Goal: Find specific page/section: Find specific page/section

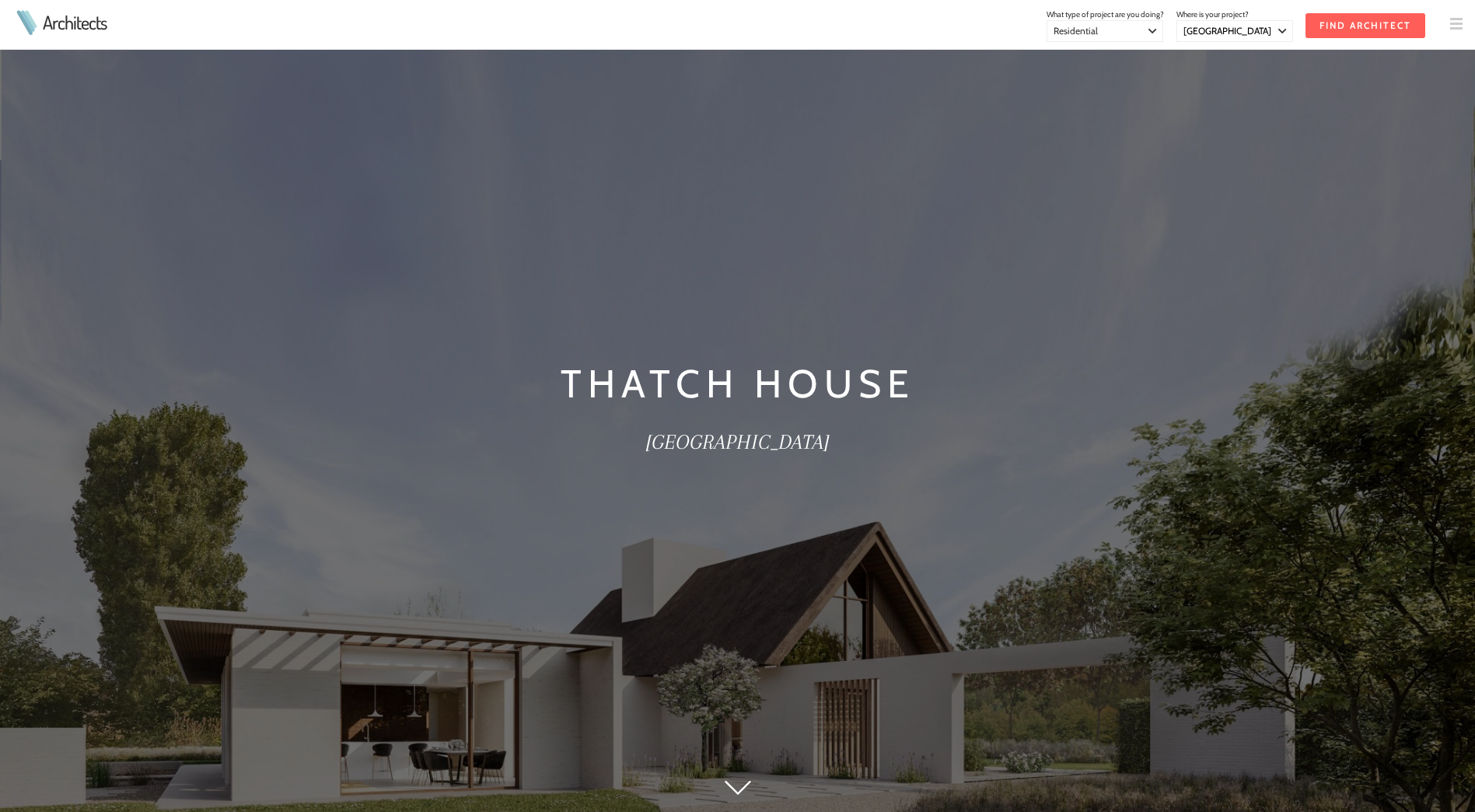
select select "[GEOGRAPHIC_DATA]"
select select "Residential"
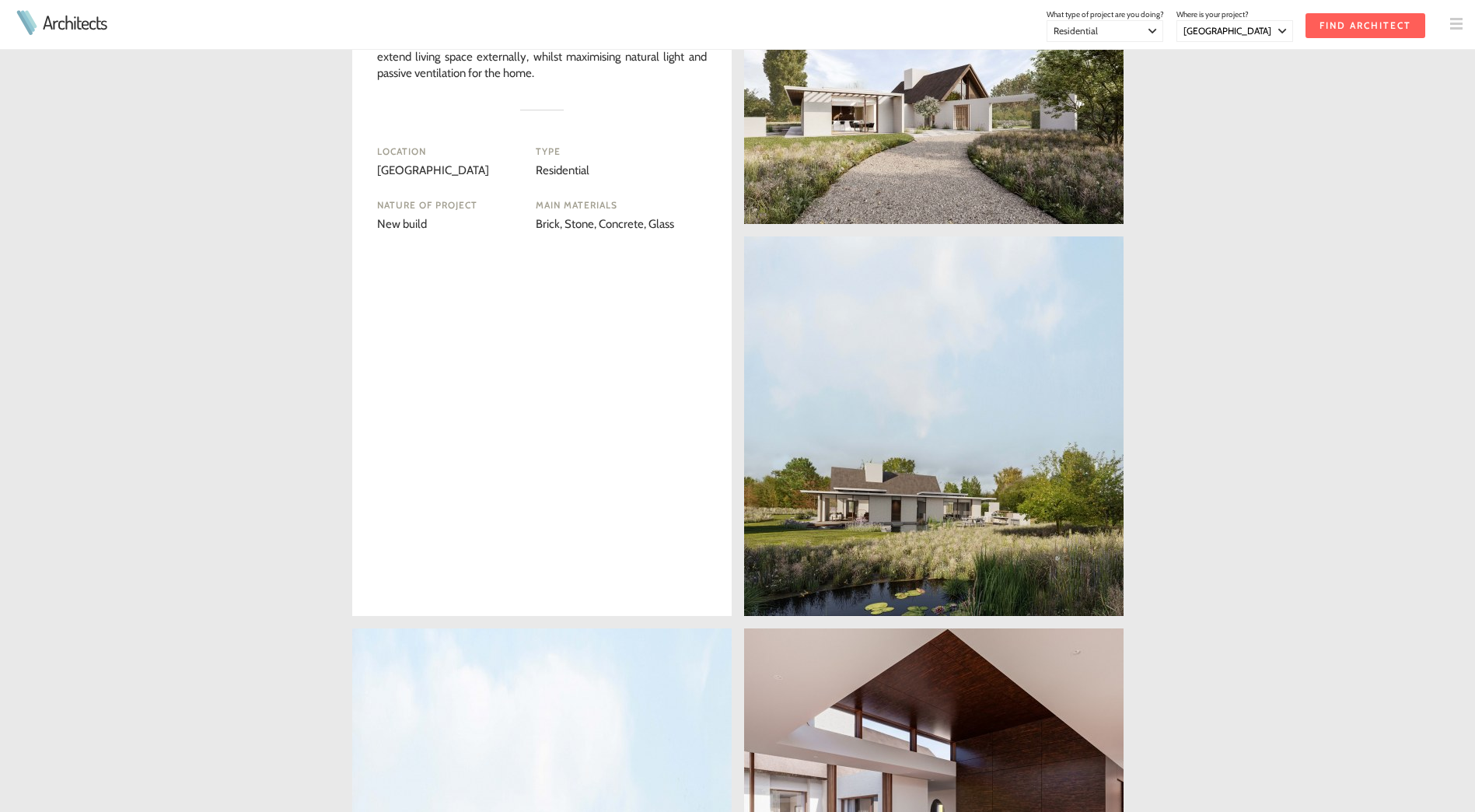
scroll to position [1011, 0]
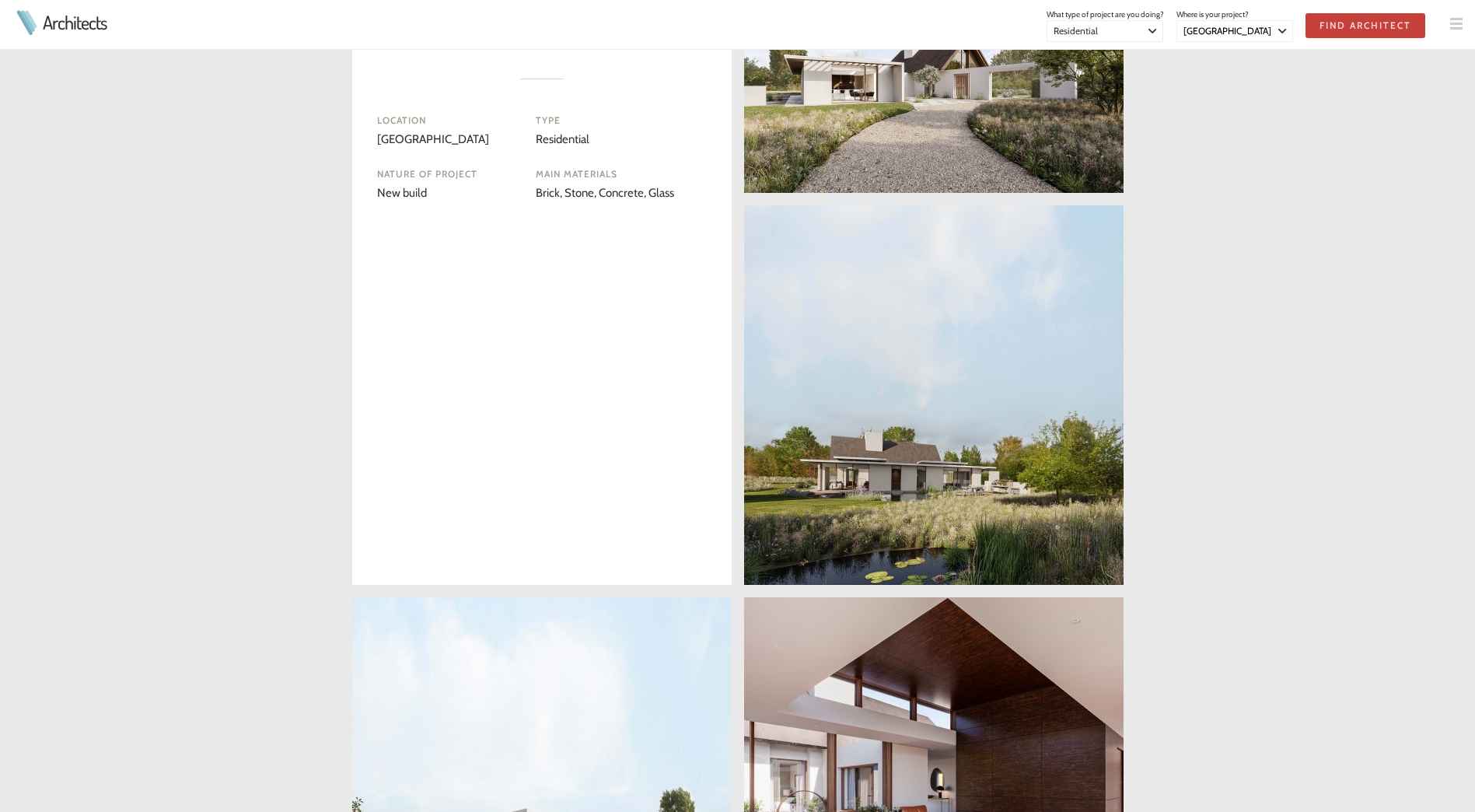
click at [1335, 35] on input "Find Architect" at bounding box center [1365, 26] width 120 height 25
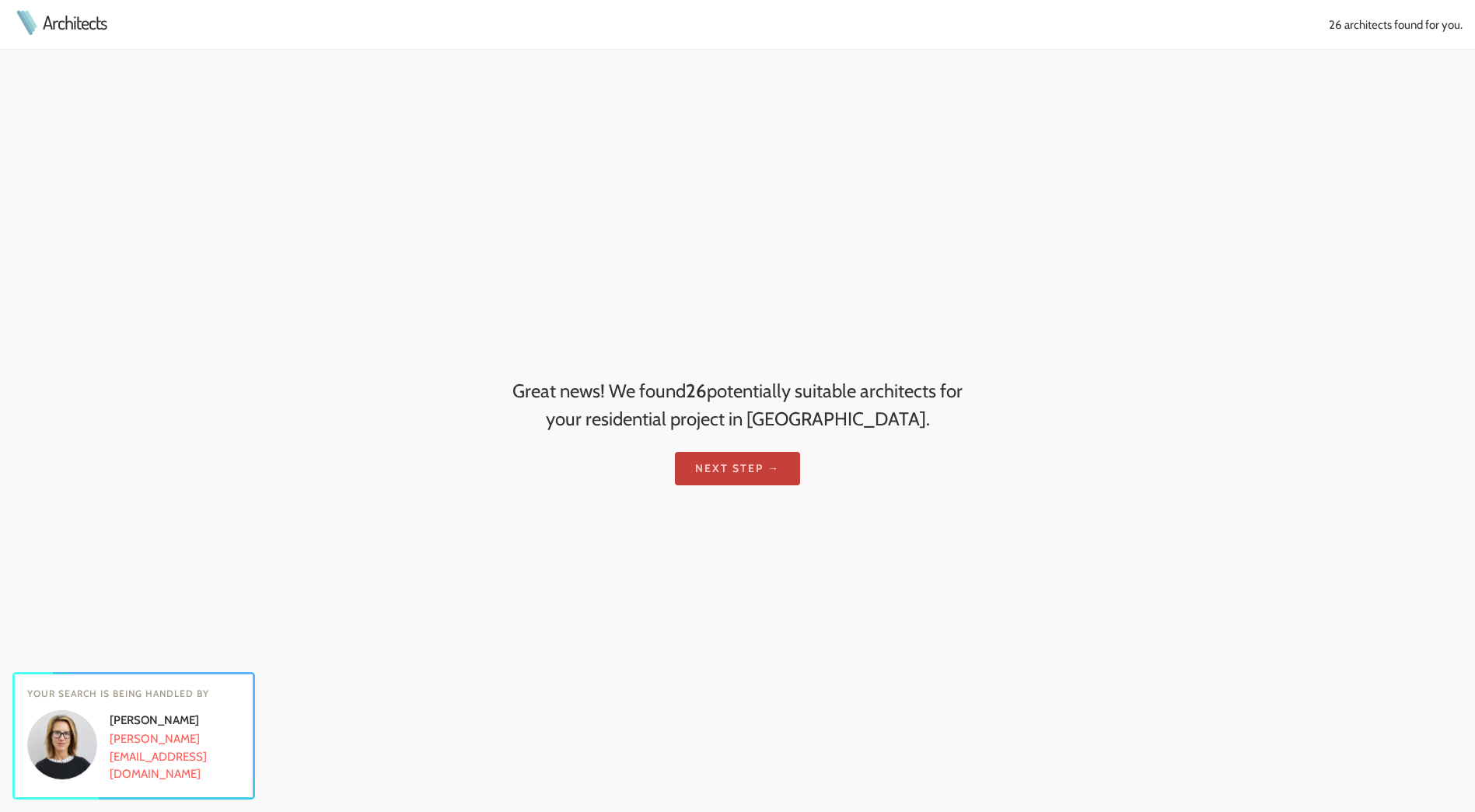
click at [756, 470] on link "Next step →" at bounding box center [738, 469] width 125 height 34
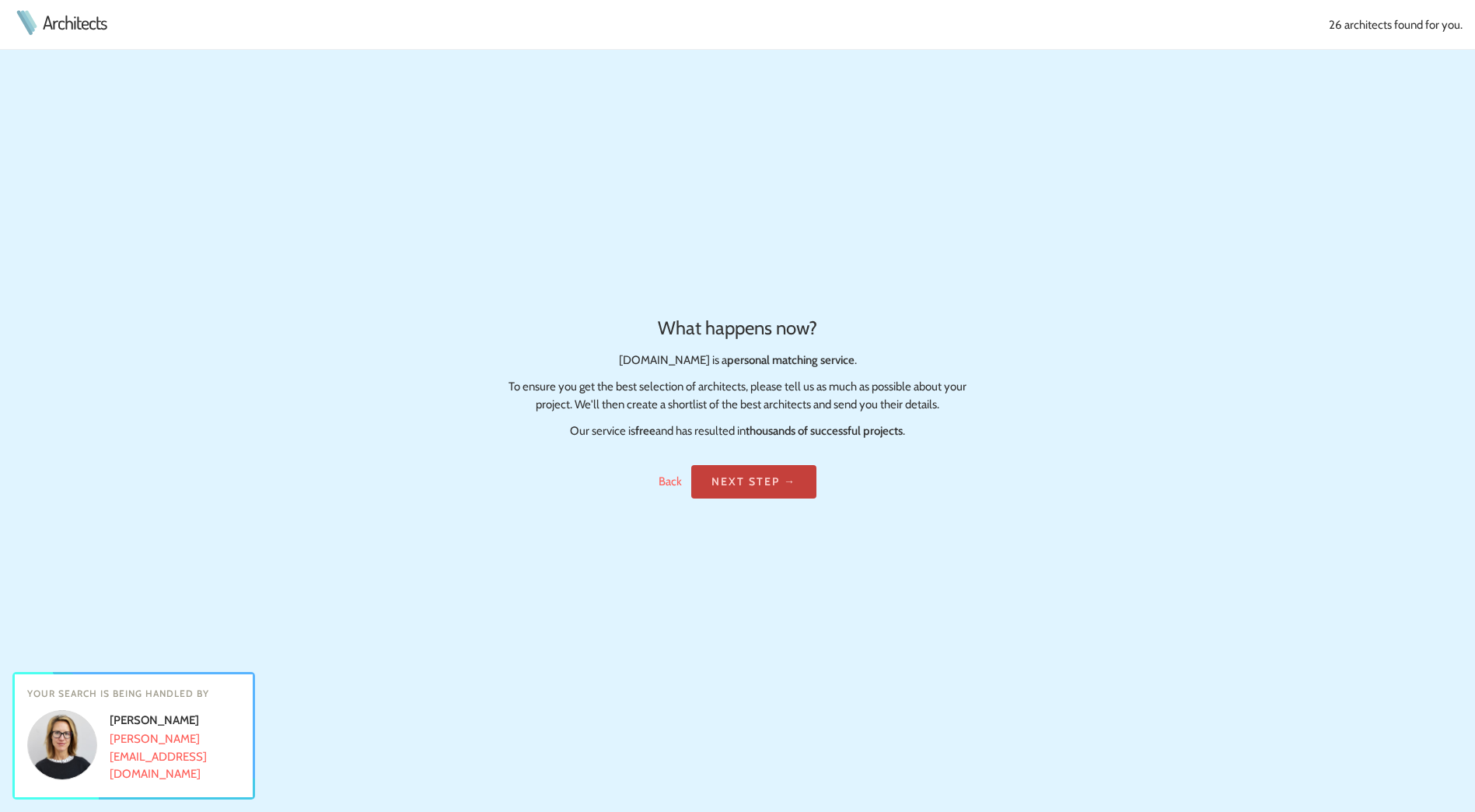
click at [750, 476] on link "Next step →" at bounding box center [753, 481] width 125 height 34
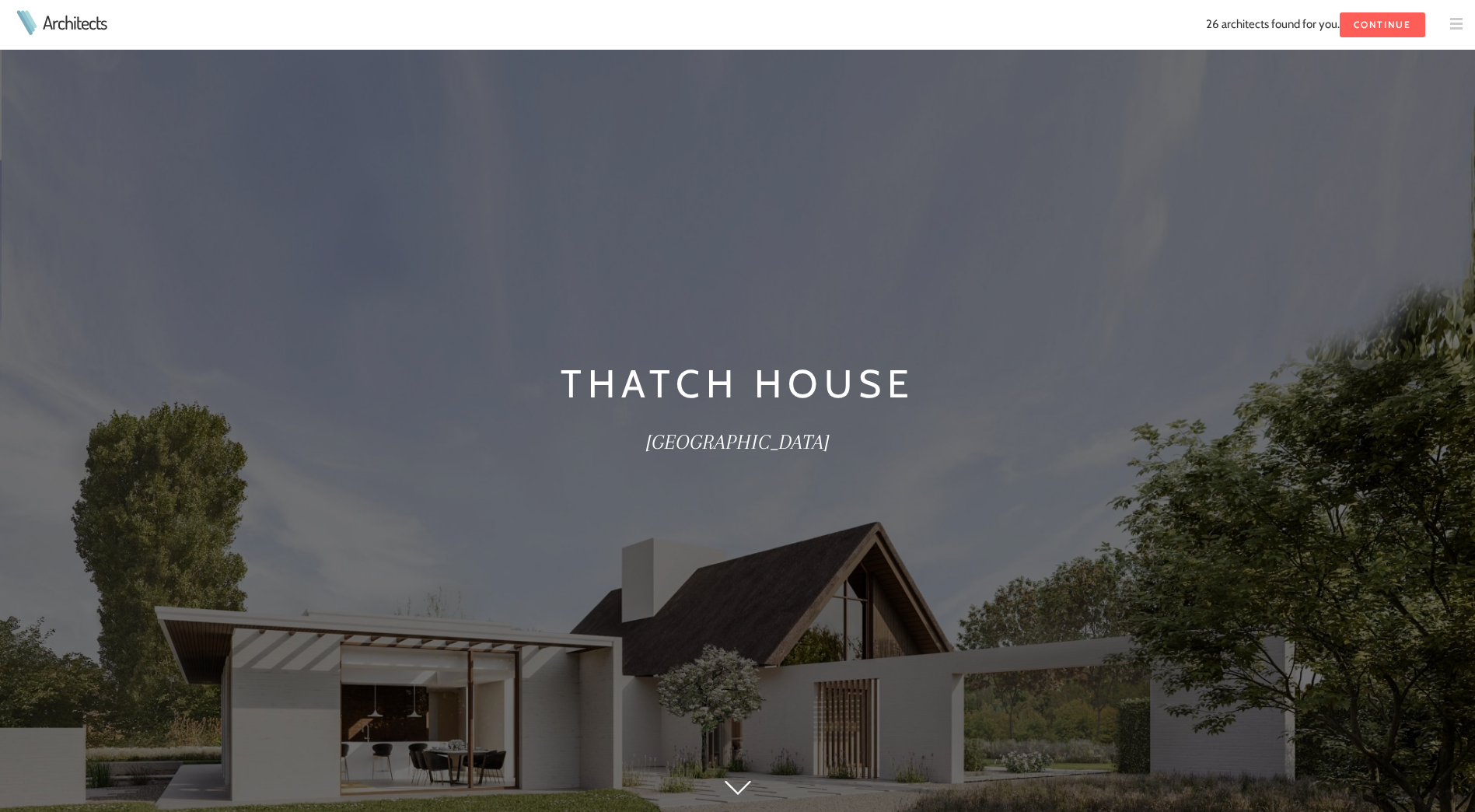
scroll to position [1011, 0]
